Goal: Information Seeking & Learning: Find specific fact

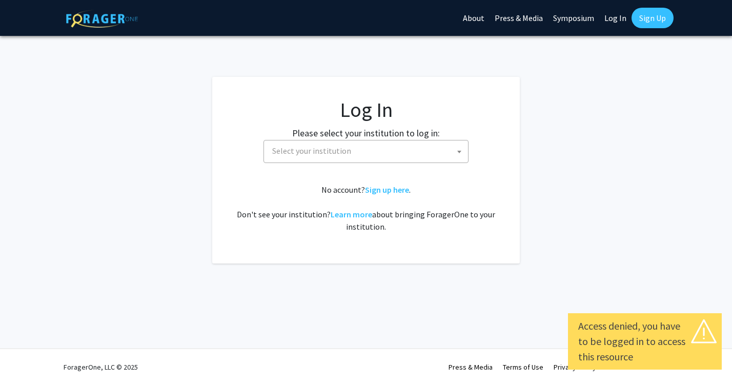
select select
click at [357, 148] on span "Select your institution" at bounding box center [368, 150] width 200 height 21
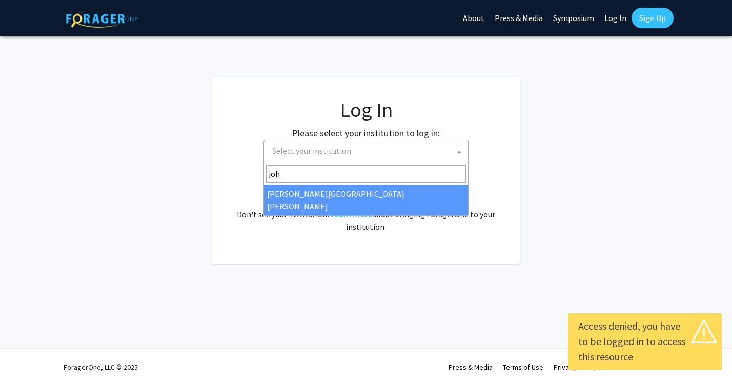
type input "john"
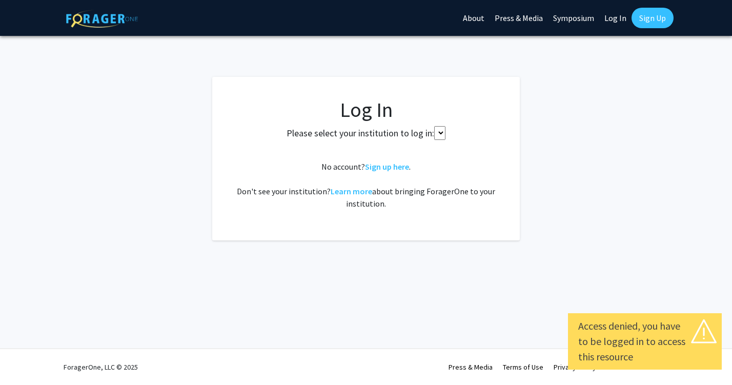
select select
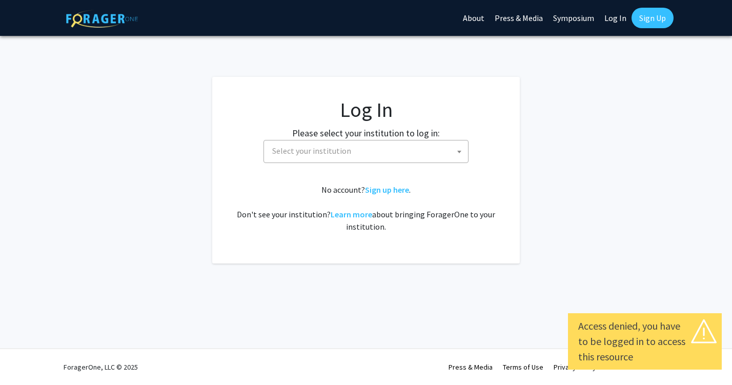
click at [345, 153] on span "Select your institution" at bounding box center [311, 150] width 79 height 10
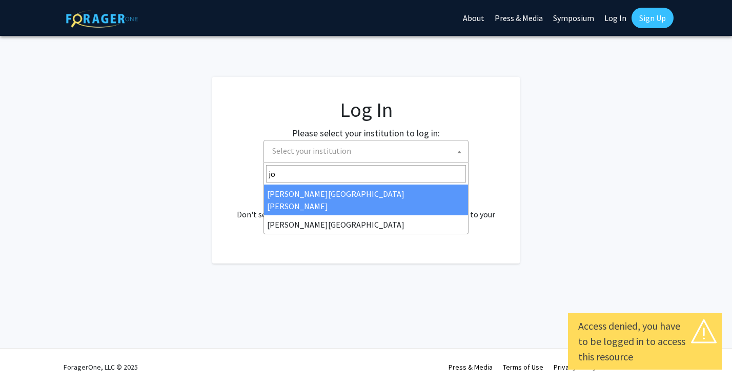
type input "joh"
select select "1"
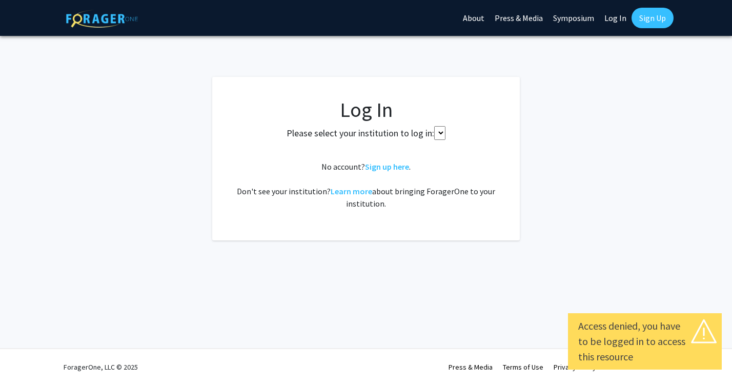
select select
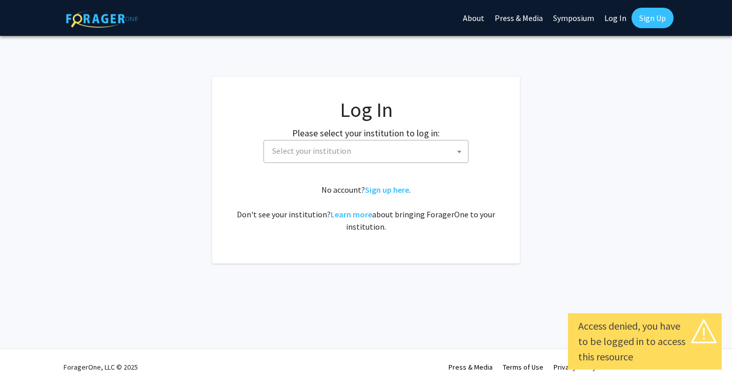
click at [366, 153] on span "Select your institution" at bounding box center [368, 150] width 200 height 21
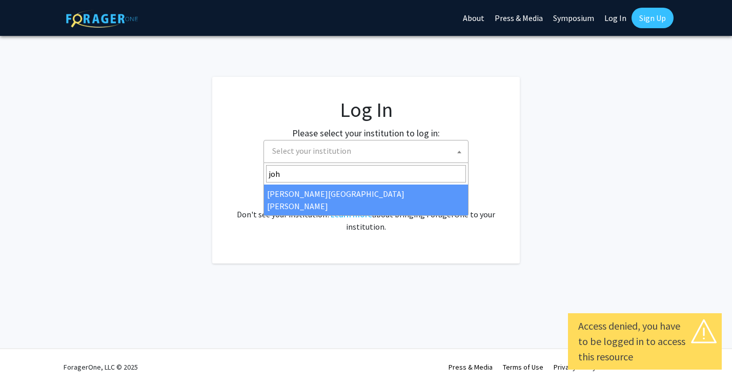
type input "[PERSON_NAME]"
select select "1"
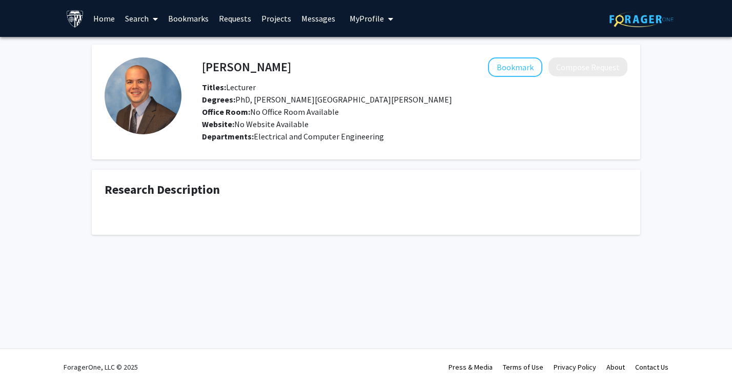
click at [261, 18] on link "Projects" at bounding box center [276, 19] width 40 height 36
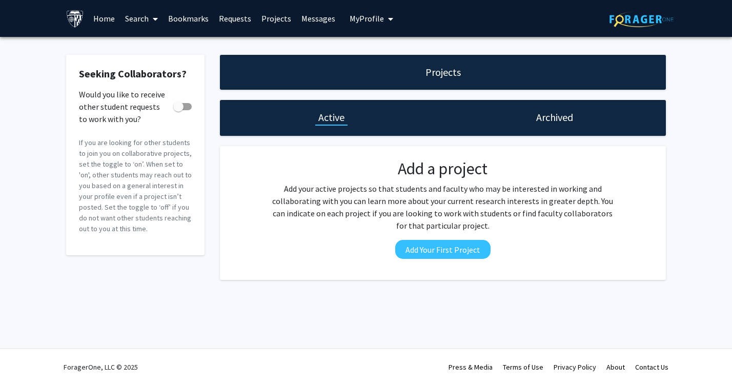
click at [136, 27] on link "Search" at bounding box center [141, 19] width 43 height 36
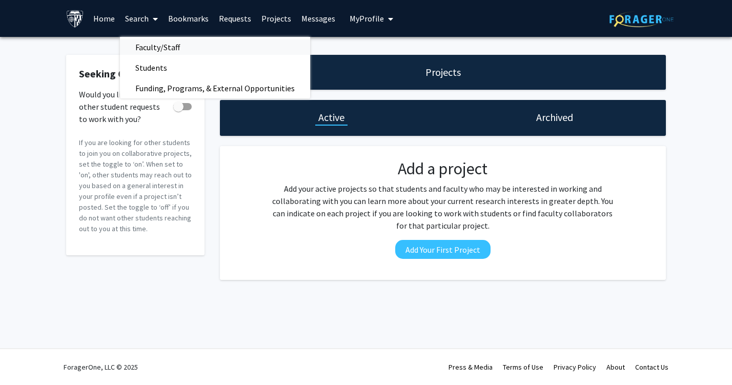
click at [177, 50] on span "Faculty/Staff" at bounding box center [157, 47] width 75 height 20
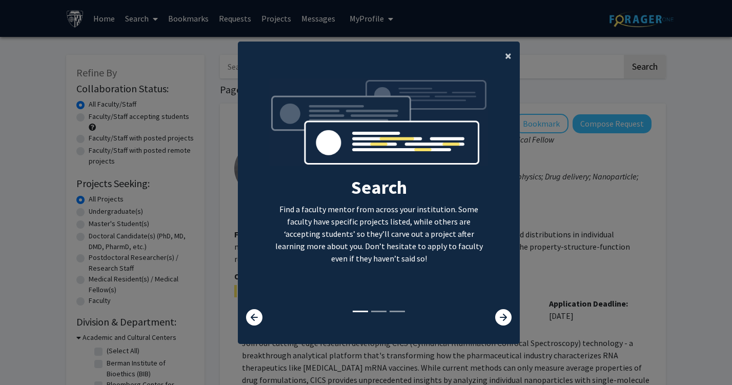
click at [511, 48] on span "×" at bounding box center [508, 56] width 7 height 16
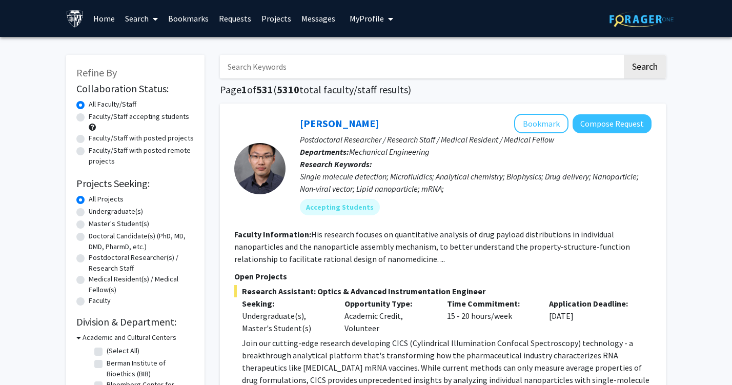
click at [113, 225] on label "Master's Student(s)" at bounding box center [119, 223] width 60 height 11
click at [95, 225] on input "Master's Student(s)" at bounding box center [92, 221] width 7 height 7
radio input "true"
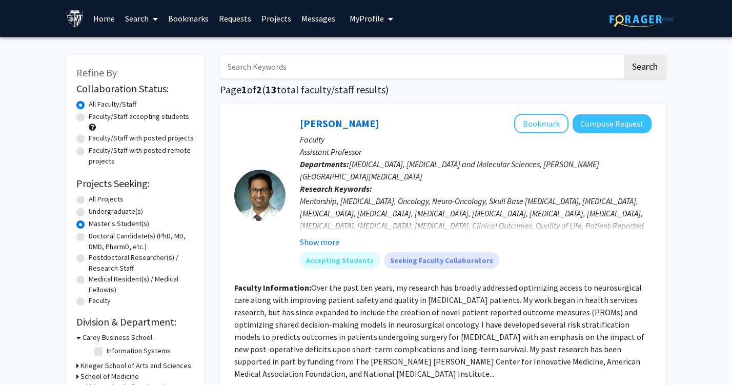
click at [138, 16] on link "Search" at bounding box center [141, 19] width 43 height 36
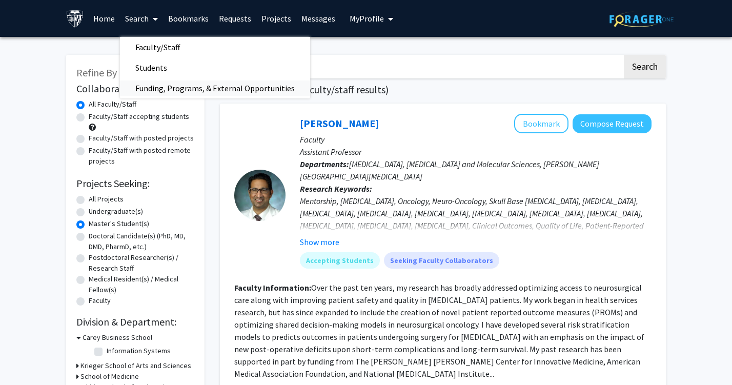
click at [243, 93] on span "Funding, Programs, & External Opportunities" at bounding box center [215, 88] width 190 height 20
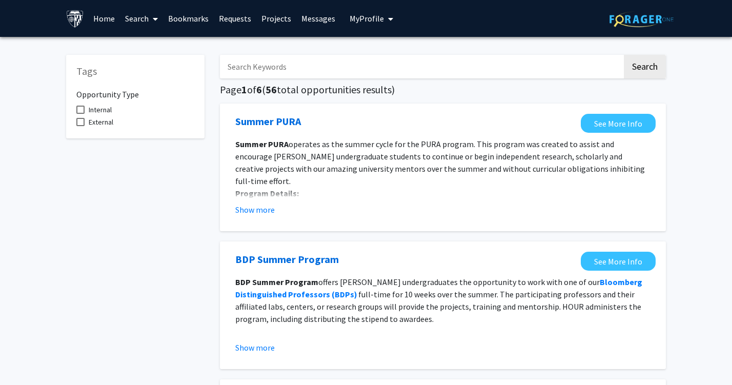
click at [98, 113] on span "Internal" at bounding box center [100, 109] width 23 height 12
click at [80, 114] on input "Internal" at bounding box center [80, 114] width 1 height 1
checkbox input "true"
click at [157, 23] on icon at bounding box center [155, 19] width 5 height 8
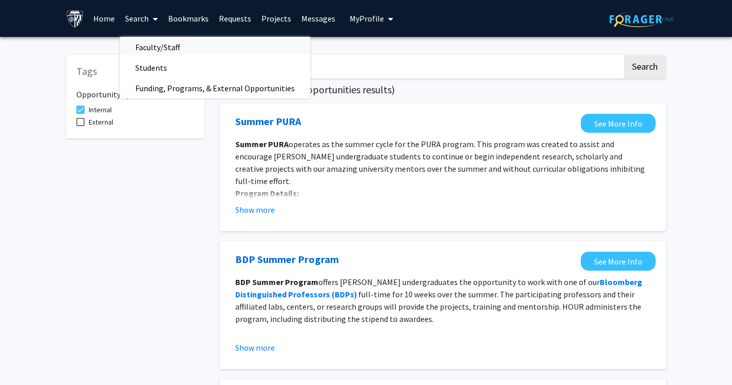
click at [151, 39] on span "Faculty/Staff" at bounding box center [157, 47] width 75 height 20
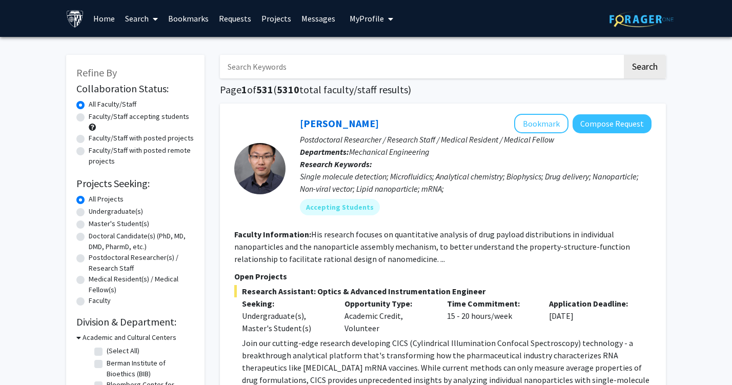
scroll to position [13, 0]
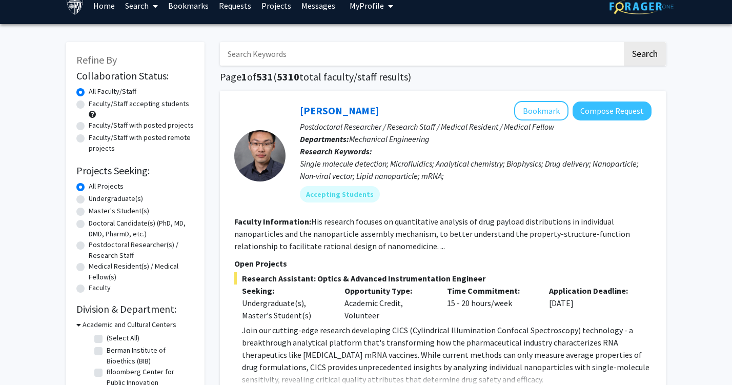
click at [116, 208] on label "Master's Student(s)" at bounding box center [119, 210] width 60 height 11
click at [95, 208] on input "Master's Student(s)" at bounding box center [92, 208] width 7 height 7
radio input "true"
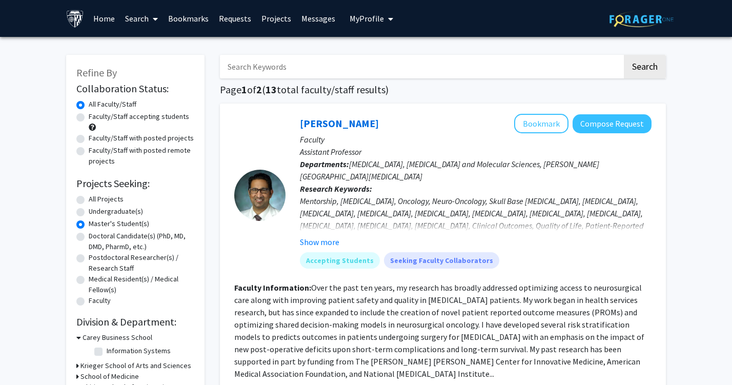
click at [385, 74] on input "Search Keywords" at bounding box center [421, 67] width 402 height 24
type input "therpy"
click at [644, 68] on button "Search" at bounding box center [644, 67] width 42 height 24
radio input "true"
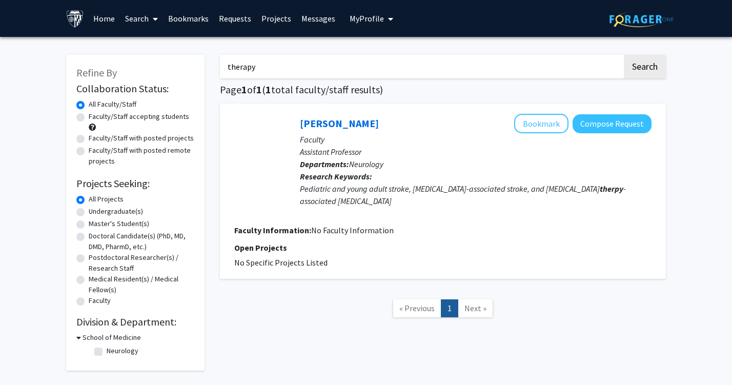
click at [644, 68] on button "Search" at bounding box center [644, 67] width 42 height 24
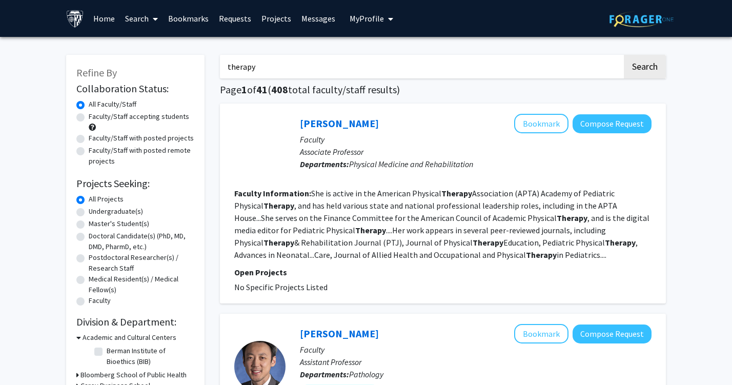
scroll to position [-1, 0]
click at [258, 78] on input "therapy" at bounding box center [421, 67] width 402 height 24
click at [258, 74] on input "therapy" at bounding box center [421, 67] width 402 height 24
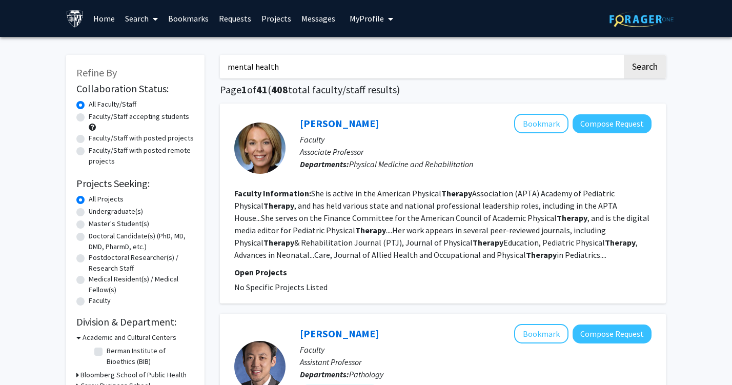
click at [644, 68] on button "Search" at bounding box center [644, 67] width 42 height 24
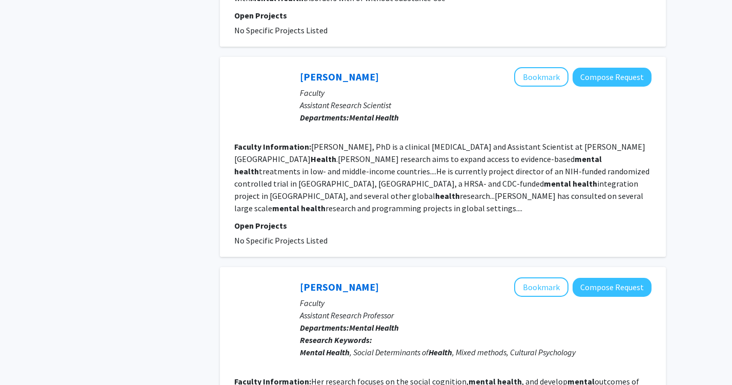
scroll to position [1233, 0]
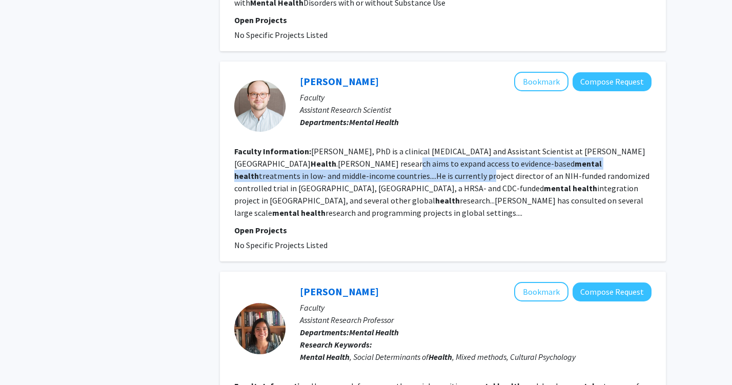
drag, startPoint x: 384, startPoint y: 127, endPoint x: 383, endPoint y: 142, distance: 14.9
click at [383, 146] on fg-read-more "Caleb Figge, PhD is a clinical psychologist and Assistant Scientist at Johns Ho…" at bounding box center [441, 182] width 415 height 72
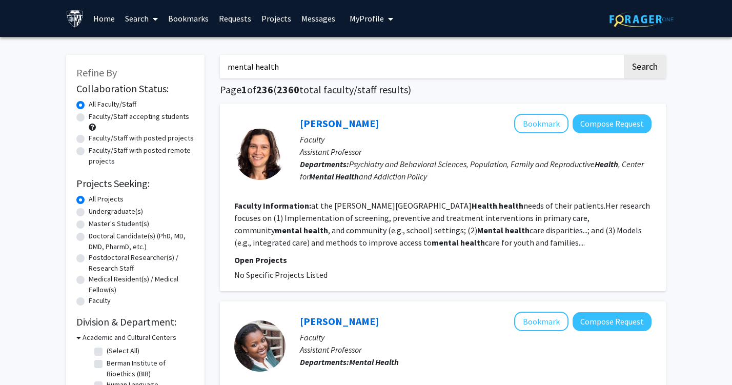
scroll to position [0, 0]
click at [228, 71] on input "mental health" at bounding box center [421, 67] width 402 height 24
type input "children's mental health"
click at [644, 68] on button "Search" at bounding box center [644, 67] width 42 height 24
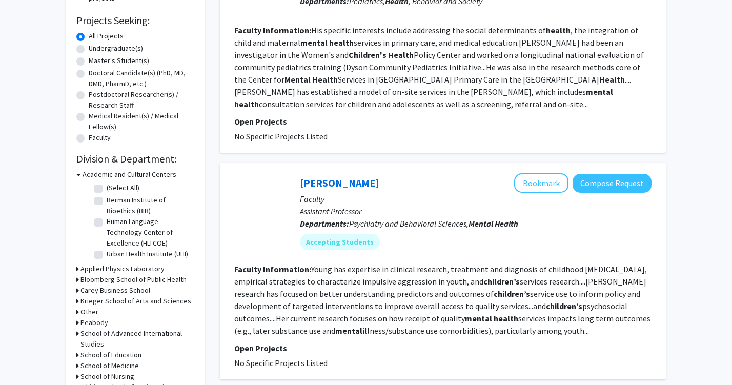
scroll to position [199, 0]
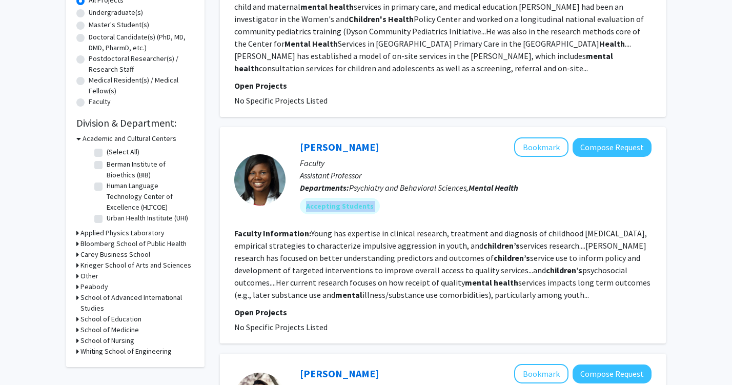
drag, startPoint x: 386, startPoint y: 196, endPoint x: 426, endPoint y: 220, distance: 47.1
click at [426, 220] on div "Andrea Young Bookmark Compose Request Faculty Assistant Professor Departments: …" at bounding box center [468, 179] width 366 height 85
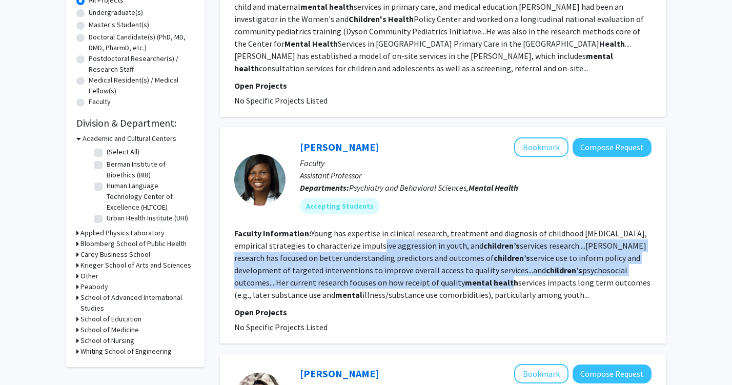
drag, startPoint x: 426, startPoint y: 278, endPoint x: 373, endPoint y: 245, distance: 62.6
click at [373, 245] on section "Faculty Information: Young has expertise in clinical research, treatment and di…" at bounding box center [442, 264] width 417 height 74
click at [373, 245] on fg-read-more "Young has expertise in clinical research, treatment and diagnosis of childhood …" at bounding box center [442, 264] width 416 height 72
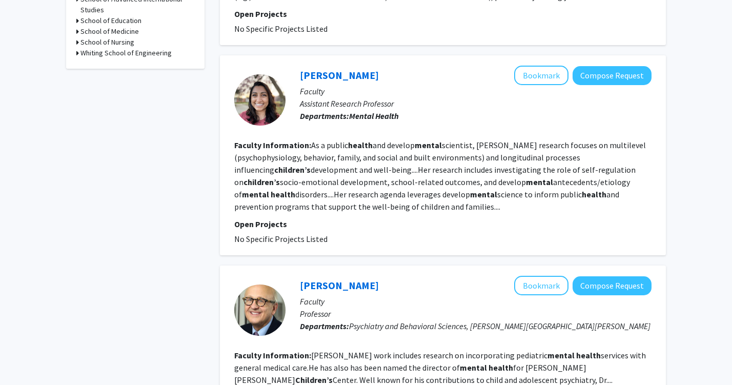
scroll to position [498, 0]
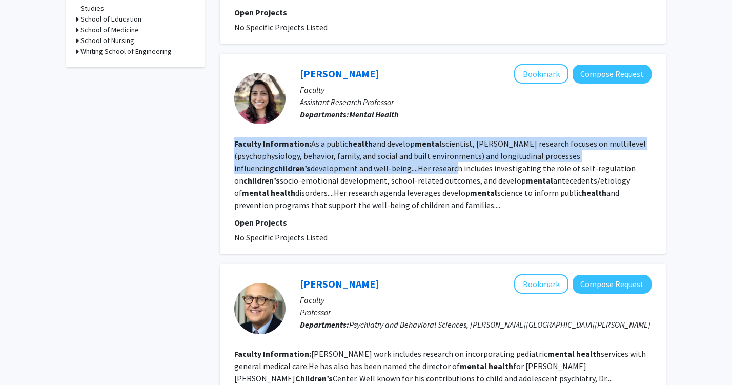
drag, startPoint x: 374, startPoint y: 129, endPoint x: 374, endPoint y: 173, distance: 44.6
click at [374, 173] on fg-search-faculty "Radhika Raghunathan Bookmark Compose Request Faculty Assistant Research Profess…" at bounding box center [442, 153] width 417 height 179
click at [374, 173] on fg-read-more "As a public health and develop mental scientist, Dr.Raghunathan’s research focu…" at bounding box center [439, 174] width 411 height 72
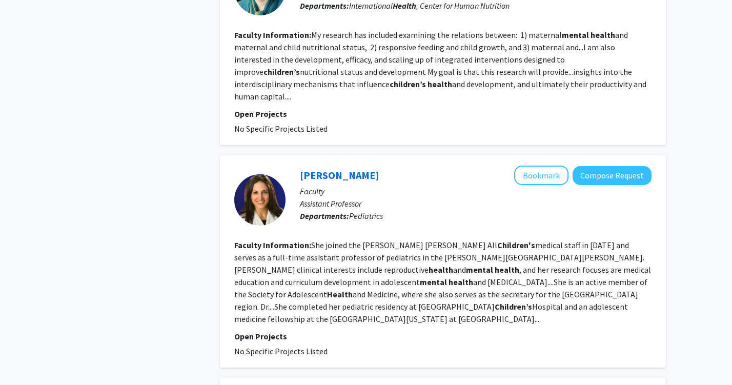
scroll to position [1040, 0]
drag, startPoint x: 284, startPoint y: 264, endPoint x: 396, endPoint y: 261, distance: 112.2
click at [396, 263] on section "Faculty Information: She joined the Johns Hopkins All Children's medical staff …" at bounding box center [442, 281] width 417 height 86
click at [396, 261] on fg-read-more "She joined the Johns Hopkins All Children's medical staff in 2016 and serves as…" at bounding box center [442, 281] width 416 height 84
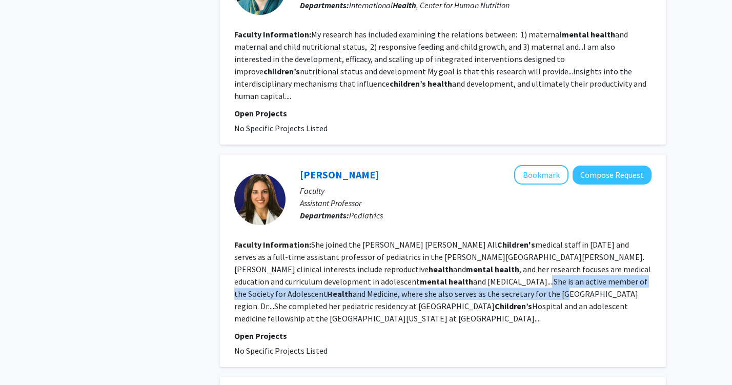
drag, startPoint x: 393, startPoint y: 255, endPoint x: 393, endPoint y: 269, distance: 14.3
click at [393, 269] on fg-read-more "She joined the Johns Hopkins All Children's medical staff in 2016 and serves as…" at bounding box center [442, 281] width 416 height 84
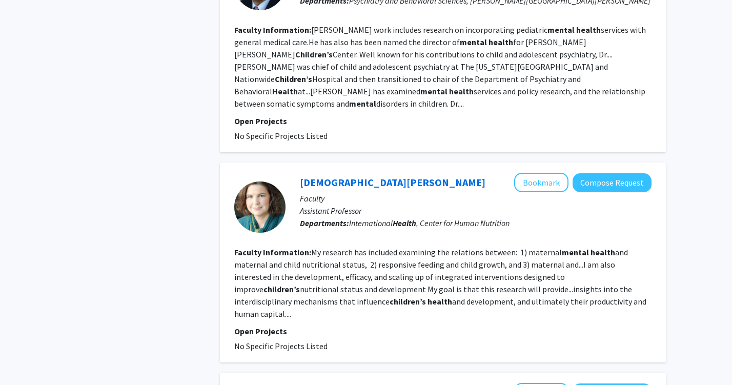
scroll to position [823, 0]
drag, startPoint x: 311, startPoint y: 231, endPoint x: 426, endPoint y: 218, distance: 115.5
click at [426, 218] on fg-search-faculty "Kristen Hurley Bookmark Compose Request Faculty Assistant Professor Departments…" at bounding box center [442, 261] width 417 height 179
click at [426, 228] on fg-user-badges at bounding box center [475, 230] width 351 height 4
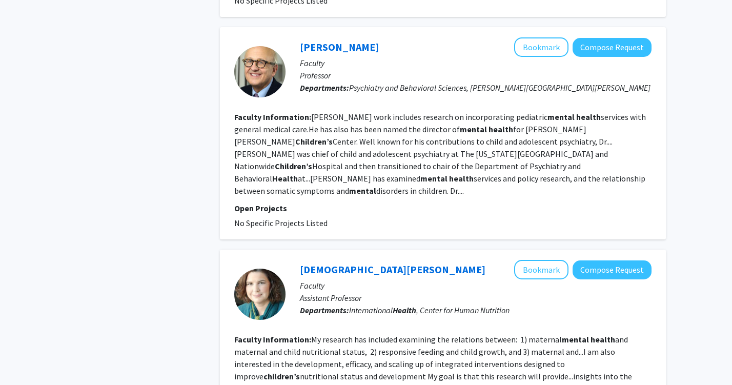
scroll to position [690, 0]
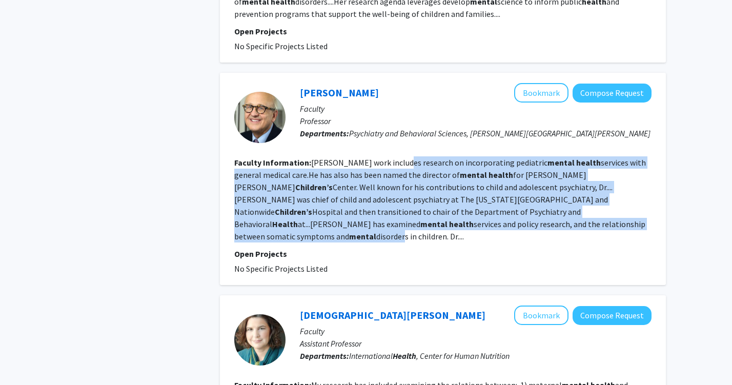
drag, startPoint x: 400, startPoint y: 159, endPoint x: 400, endPoint y: 226, distance: 67.6
click at [400, 227] on fg-read-more "Campo's work includes research on incorporating pediatric mental health service…" at bounding box center [439, 199] width 411 height 84
click at [400, 226] on fg-read-more "Campo's work includes research on incorporating pediatric mental health service…" at bounding box center [439, 199] width 411 height 84
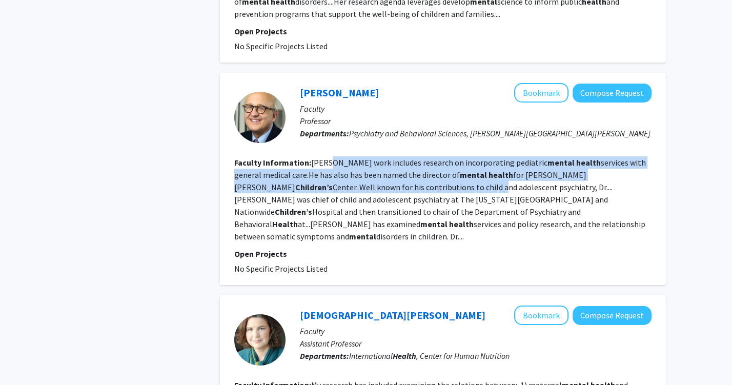
drag, startPoint x: 333, startPoint y: 159, endPoint x: 333, endPoint y: 191, distance: 31.2
click at [333, 191] on fg-read-more "Campo's work includes research on incorporating pediatric mental health service…" at bounding box center [439, 199] width 411 height 84
drag, startPoint x: 340, startPoint y: 232, endPoint x: 296, endPoint y: 178, distance: 68.8
click at [296, 178] on fg-search-faculty "John Campo Bookmark Compose Request Faculty Professor Departments: Psychiatry a…" at bounding box center [442, 179] width 417 height 192
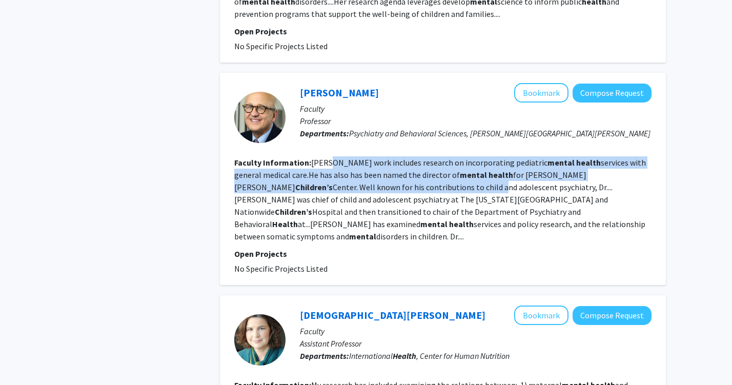
click at [296, 178] on fg-read-more "Campo's work includes research on incorporating pediatric mental health service…" at bounding box center [439, 199] width 411 height 84
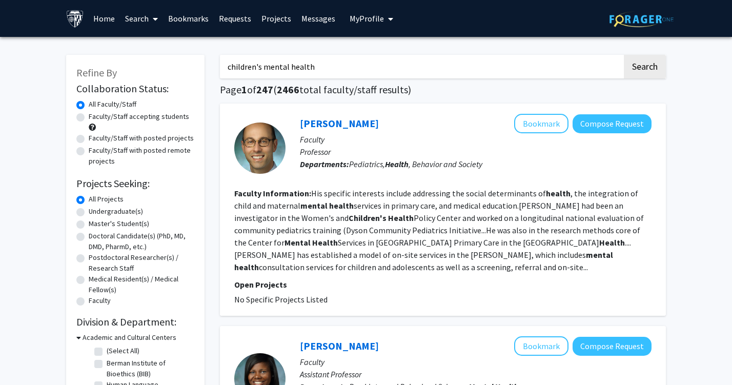
scroll to position [0, 0]
click at [89, 224] on label "Master's Student(s)" at bounding box center [119, 223] width 60 height 11
click at [89, 224] on input "Master's Student(s)" at bounding box center [92, 221] width 7 height 7
radio input "true"
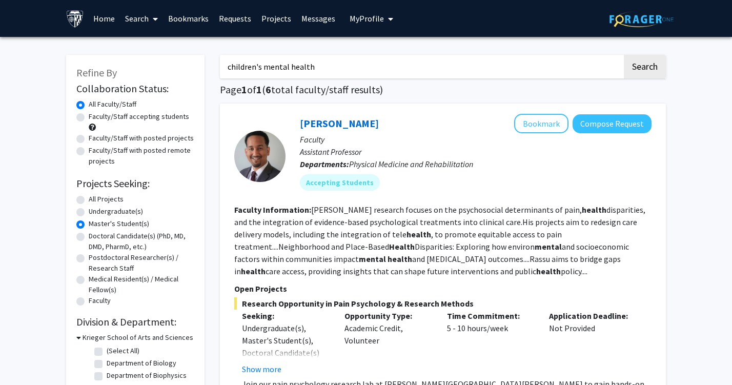
click at [258, 64] on input "children's mental health" at bounding box center [421, 67] width 402 height 24
click at [254, 64] on input "children's mental health" at bounding box center [421, 67] width 402 height 24
drag, startPoint x: 261, startPoint y: 70, endPoint x: 201, endPoint y: 70, distance: 59.9
type input "mental health"
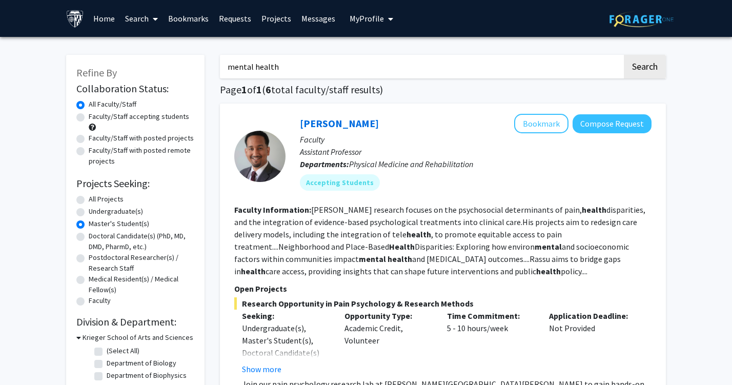
click at [644, 68] on button "Search" at bounding box center [644, 67] width 42 height 24
radio input "true"
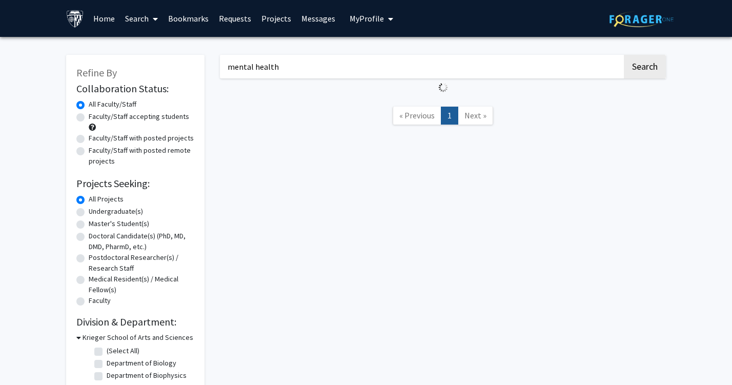
click at [89, 224] on label "Master's Student(s)" at bounding box center [119, 223] width 60 height 11
click at [89, 224] on input "Master's Student(s)" at bounding box center [92, 221] width 7 height 7
radio input "true"
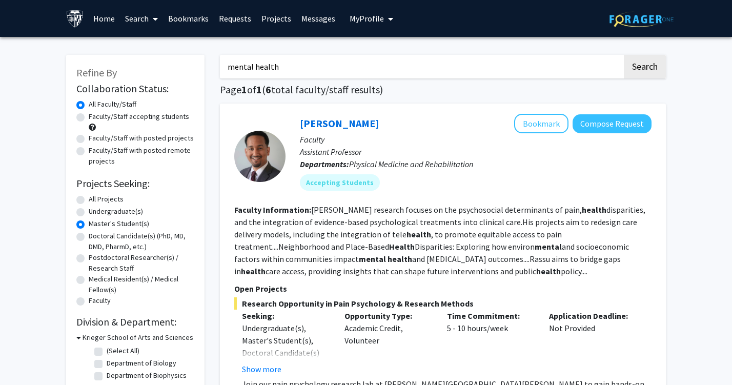
click at [300, 72] on input "mental health" at bounding box center [421, 67] width 402 height 24
click at [232, 67] on input "mental health" at bounding box center [421, 67] width 402 height 24
type input "mental health"
click at [644, 68] on button "Search" at bounding box center [644, 67] width 42 height 24
radio input "true"
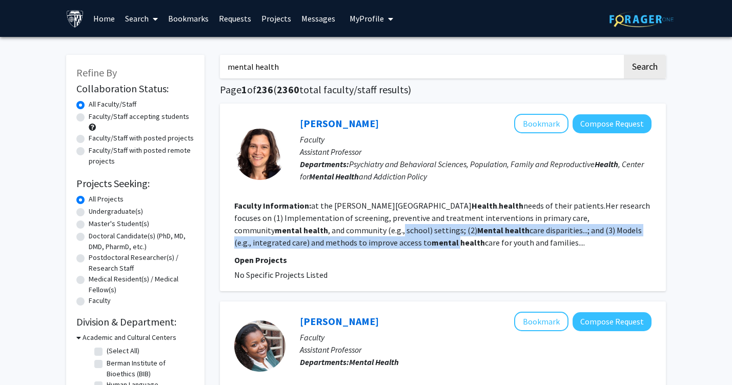
drag, startPoint x: 360, startPoint y: 230, endPoint x: 400, endPoint y: 246, distance: 43.2
click at [400, 246] on fg-read-more "at the Johns Hopkins Bloomberg School of Public Health . health needs of their …" at bounding box center [441, 223] width 415 height 47
click at [460, 246] on b "health" at bounding box center [472, 242] width 25 height 10
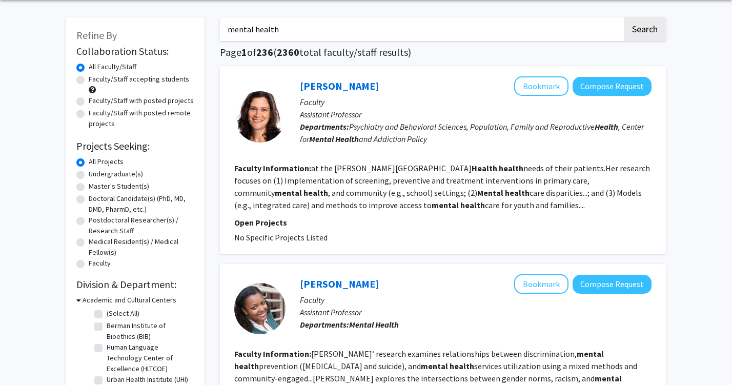
scroll to position [36, 0]
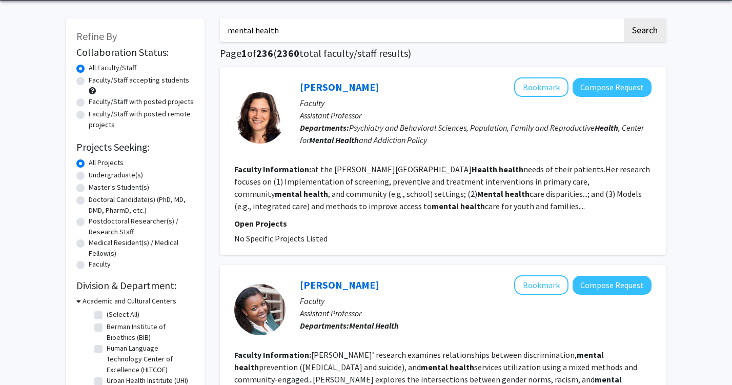
click at [392, 179] on fg-read-more "at the Johns Hopkins Bloomberg School of Public Health . health needs of their …" at bounding box center [441, 187] width 415 height 47
click at [395, 196] on fg-read-more "at the Johns Hopkins Bloomberg School of Public Health . health needs of their …" at bounding box center [441, 187] width 415 height 47
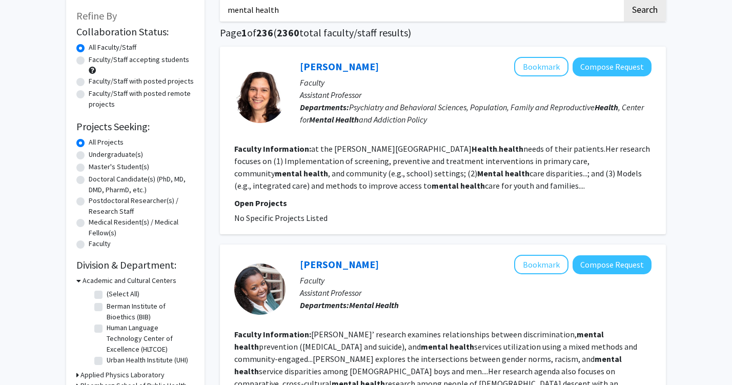
scroll to position [57, 0]
drag, startPoint x: 385, startPoint y: 157, endPoint x: 380, endPoint y: 229, distance: 73.0
click at [384, 234] on div "Rheanna Platt Bookmark Compose Request Faculty Assistant Professor Departments:…" at bounding box center [443, 139] width 446 height 187
click at [380, 229] on div "Rheanna Platt Bookmark Compose Request Faculty Assistant Professor Departments:…" at bounding box center [443, 139] width 446 height 187
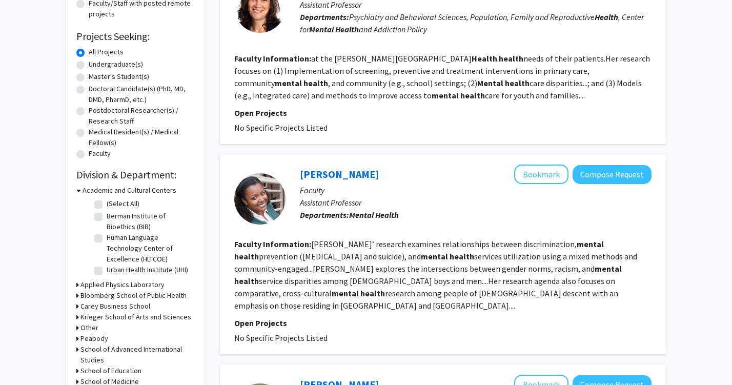
scroll to position [152, 0]
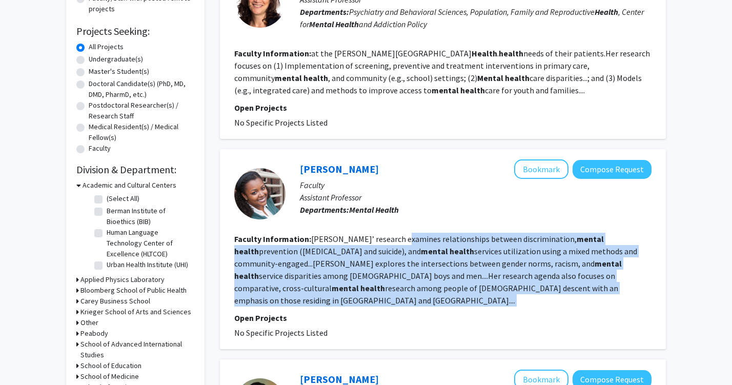
drag, startPoint x: 395, startPoint y: 244, endPoint x: 325, endPoint y: 300, distance: 90.0
click at [325, 300] on fg-search-faculty "Leslie Adams Bookmark Compose Request Faculty Assistant Professor Departments: …" at bounding box center [442, 248] width 417 height 179
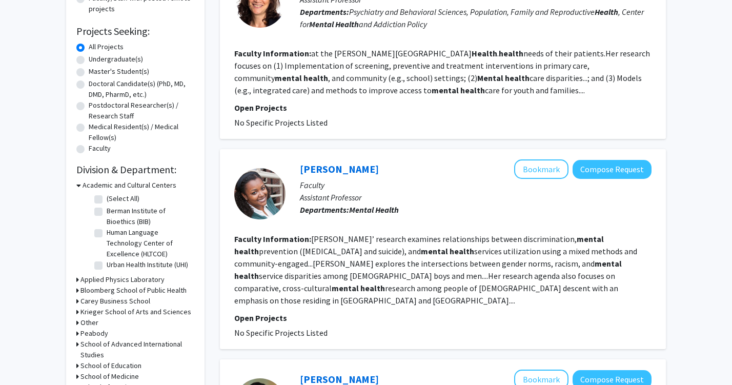
click at [325, 300] on fg-search-faculty "Leslie Adams Bookmark Compose Request Faculty Assistant Professor Departments: …" at bounding box center [442, 248] width 417 height 179
click at [299, 170] on div "Leslie Adams Bookmark Compose Request Faculty Assistant Professor Departments: …" at bounding box center [468, 193] width 366 height 68
drag, startPoint x: 299, startPoint y: 169, endPoint x: 301, endPoint y: 162, distance: 7.1
click at [301, 163] on div "Leslie Adams Bookmark Compose Request Faculty Assistant Professor Departments: …" at bounding box center [468, 193] width 366 height 68
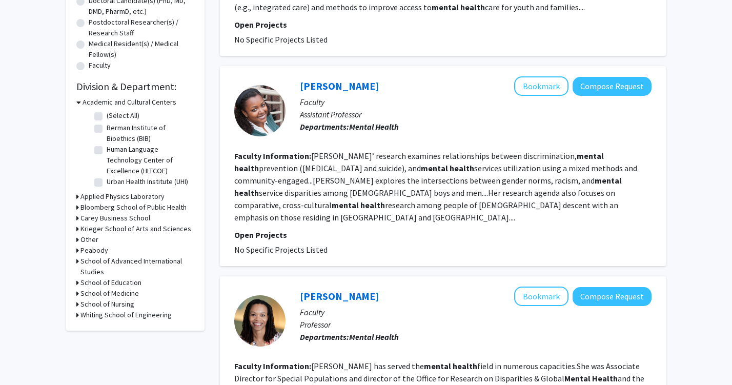
scroll to position [235, 0]
drag, startPoint x: 296, startPoint y: 87, endPoint x: 298, endPoint y: 75, distance: 11.9
click at [298, 75] on div "Leslie Adams Bookmark Compose Request Faculty Assistant Professor Departments: …" at bounding box center [443, 166] width 446 height 200
copy div "Leslie Adams"
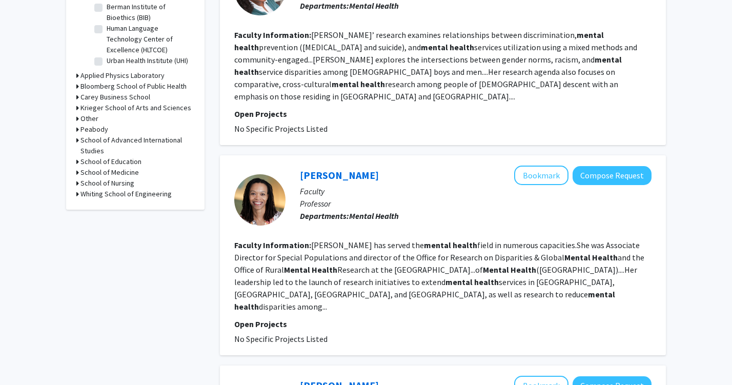
scroll to position [372, 0]
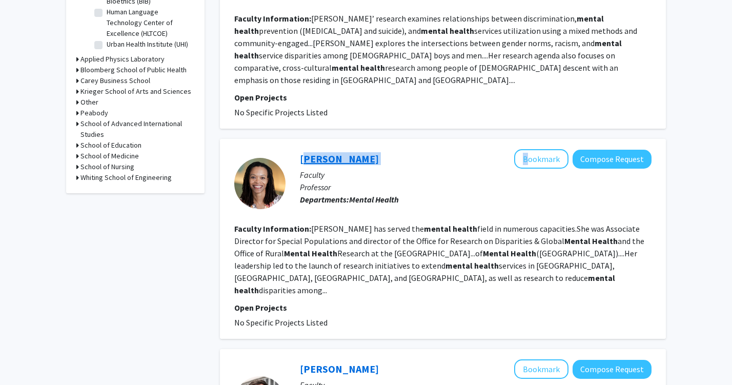
drag, startPoint x: 295, startPoint y: 145, endPoint x: 302, endPoint y: 147, distance: 7.3
click at [302, 149] on div "Pamela Collins Bookmark Compose Request Faculty Professor Departments: Mental H…" at bounding box center [468, 183] width 366 height 68
copy div "Pamela Collins"
